Goal: Task Accomplishment & Management: Use online tool/utility

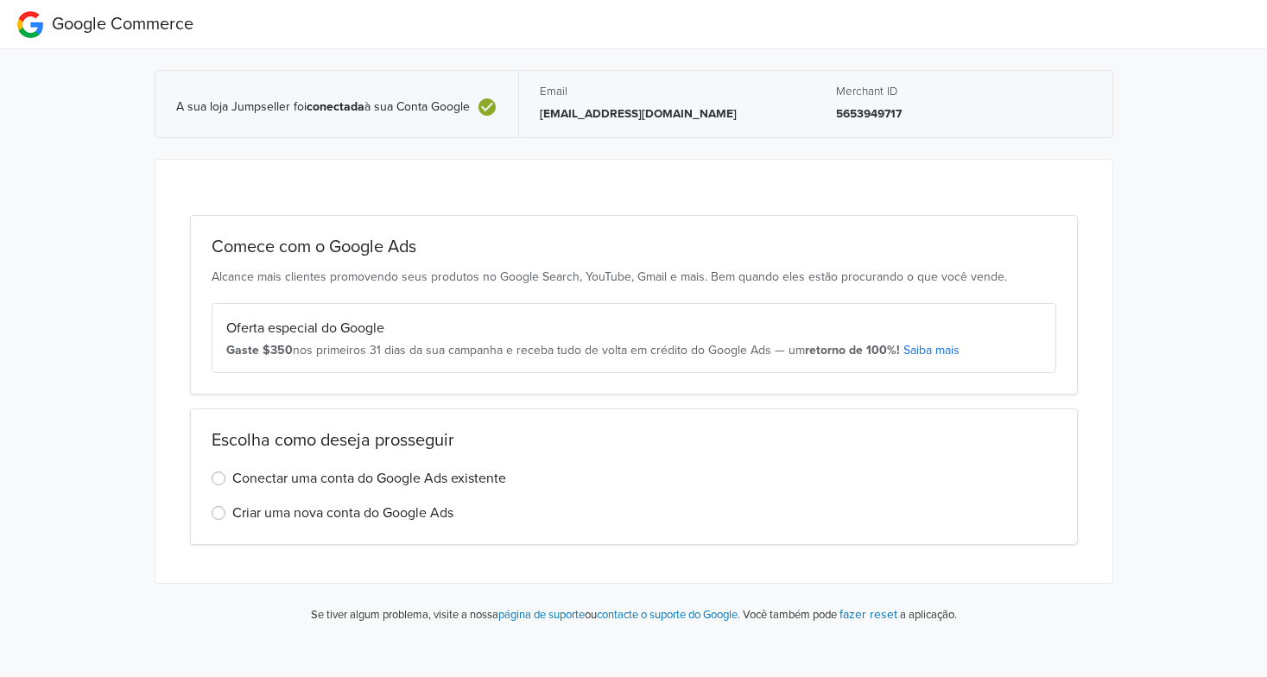
click at [172, 23] on span "Google Commerce" at bounding box center [123, 24] width 142 height 21
click at [492, 98] on icon at bounding box center [487, 107] width 21 height 21
click at [492, 99] on icon at bounding box center [487, 106] width 17 height 17
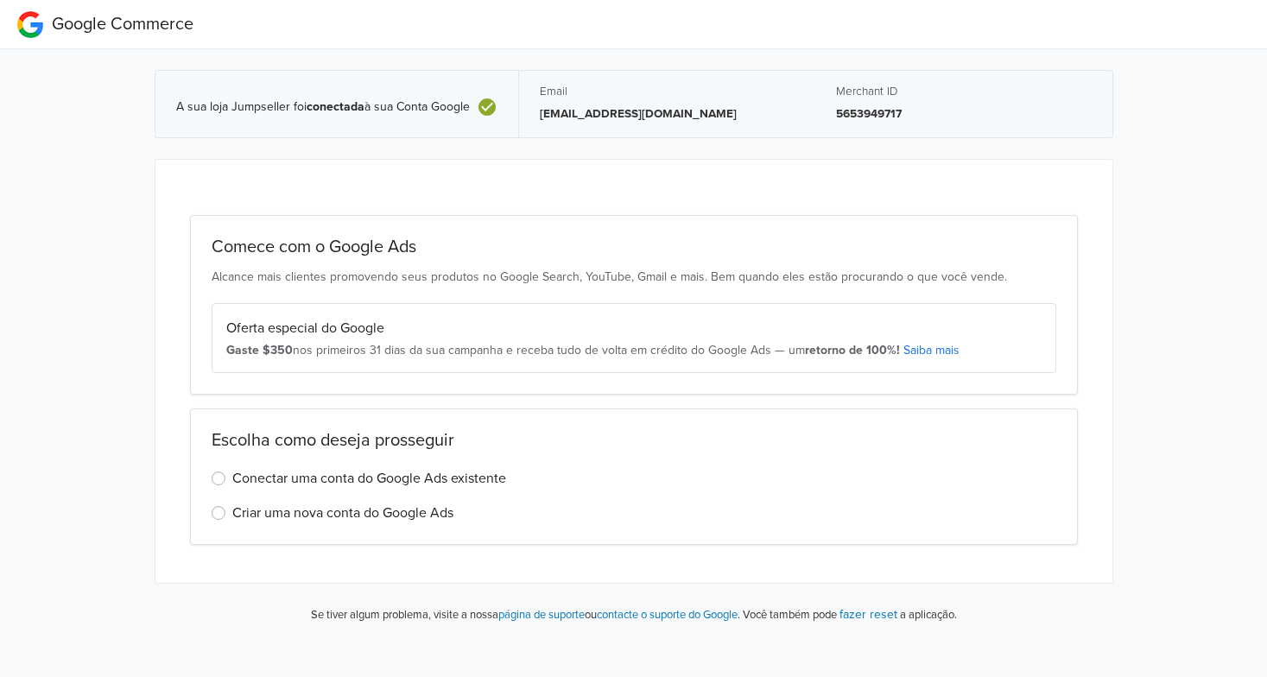
click at [411, 104] on span "A sua loja Jumpseller foi conectada à sua Conta Google" at bounding box center [323, 107] width 294 height 15
click at [664, 124] on div "Email [EMAIL_ADDRESS][DOMAIN_NAME]" at bounding box center [667, 104] width 297 height 67
click at [676, 117] on p "[EMAIL_ADDRESS][DOMAIN_NAME]" at bounding box center [668, 113] width 256 height 17
